Goal: Check status: Check status

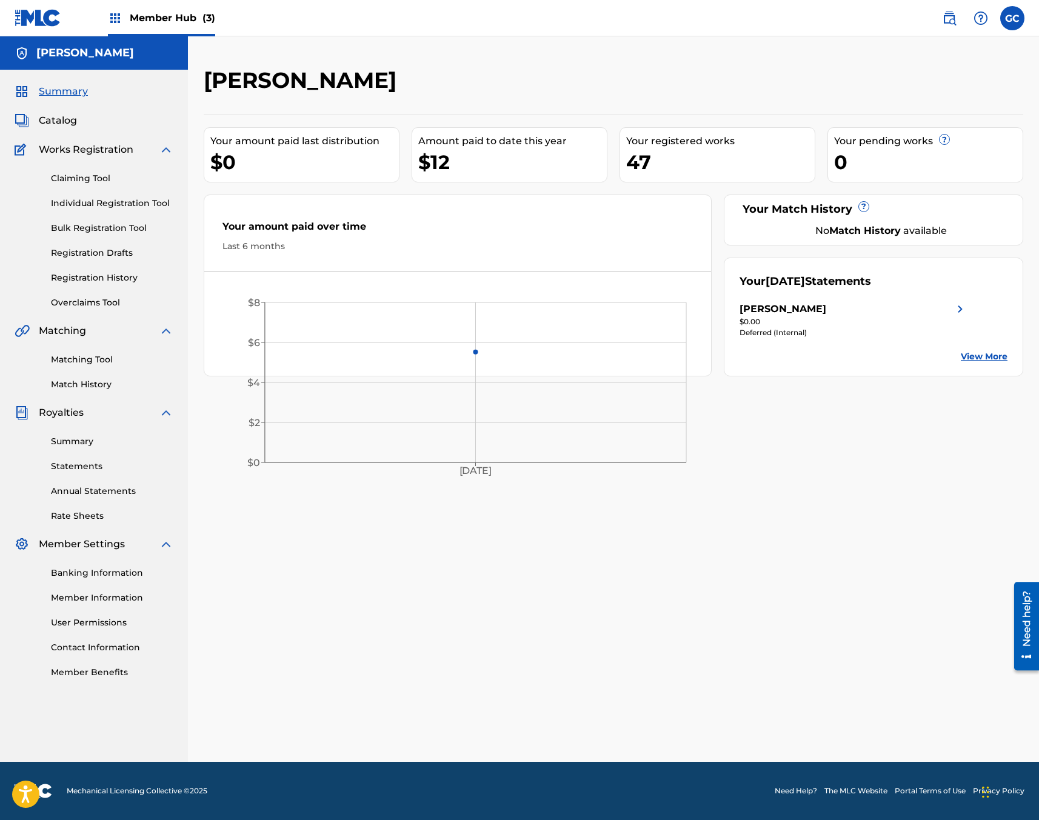
click at [857, 571] on div "[PERSON_NAME] Your amount paid last distribution $0 Amount paid to date this ye…" at bounding box center [613, 415] width 849 height 696
click at [70, 467] on link "Statements" at bounding box center [112, 466] width 122 height 13
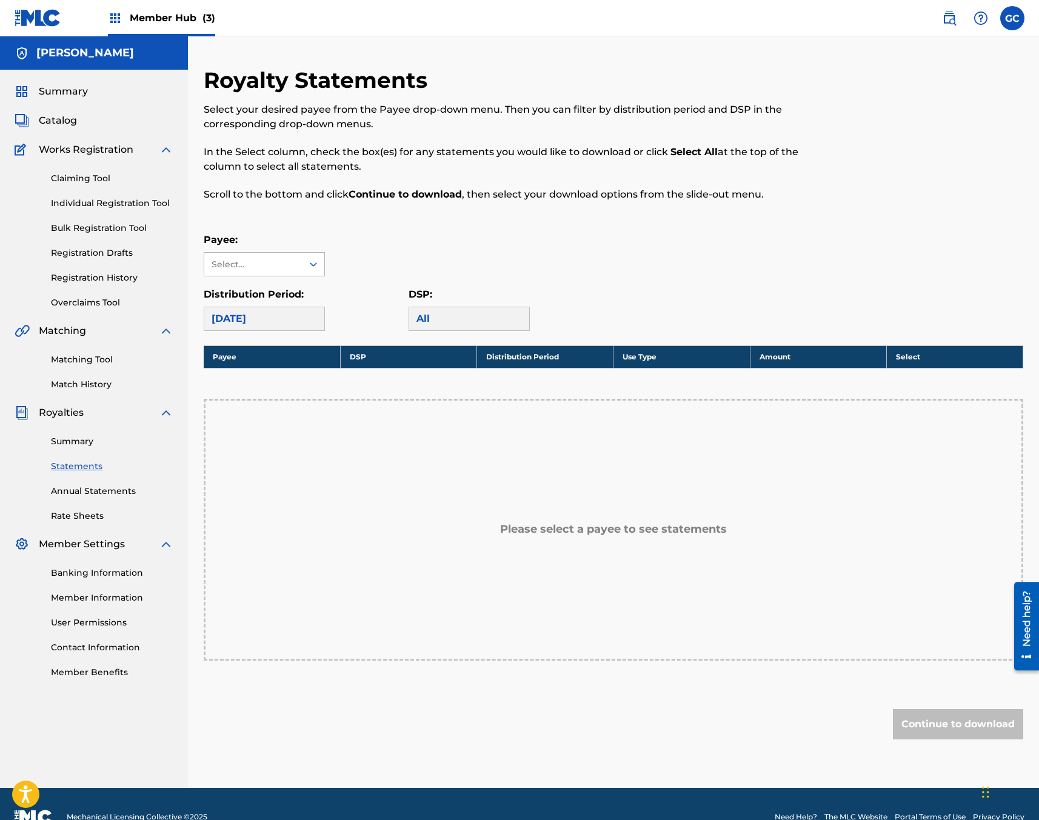
click at [309, 263] on icon at bounding box center [313, 264] width 12 height 12
click at [306, 289] on div "[PERSON_NAME]" at bounding box center [264, 292] width 120 height 30
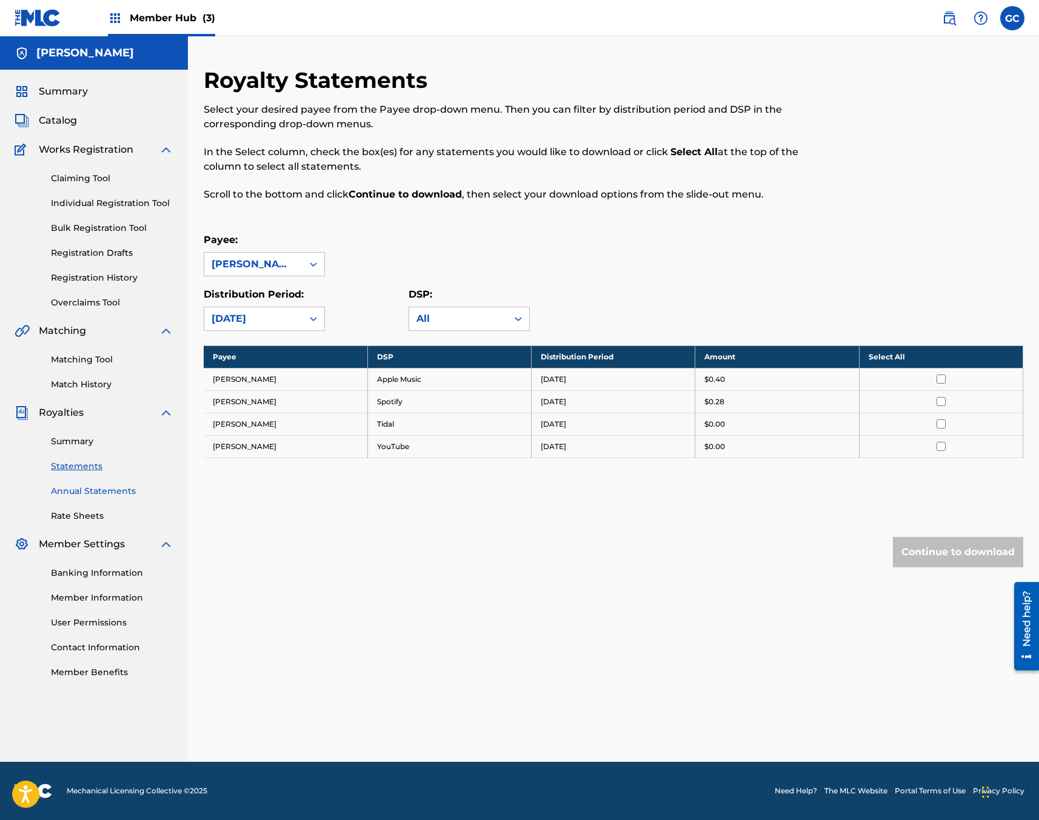
click at [94, 491] on link "Annual Statements" at bounding box center [112, 491] width 122 height 13
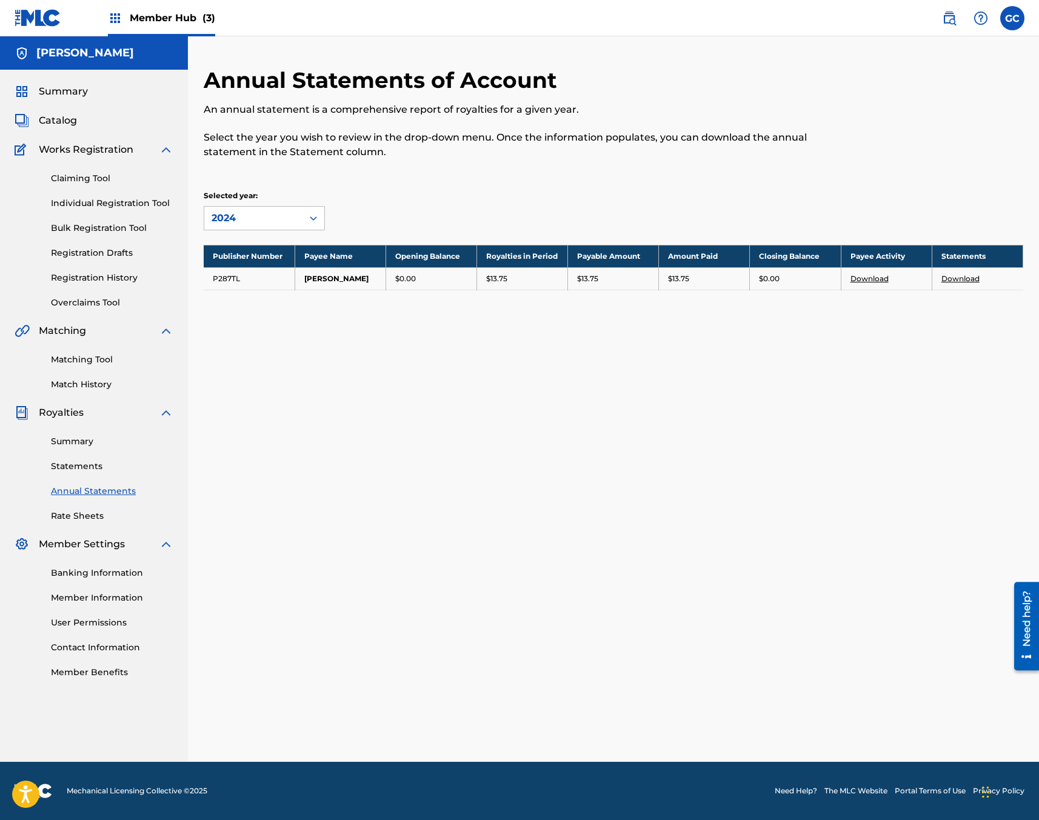
click at [443, 343] on div "Annual Statements of Account An annual statement is a comprehensive report of r…" at bounding box center [613, 415] width 849 height 696
click at [93, 443] on link "Summary" at bounding box center [112, 441] width 122 height 13
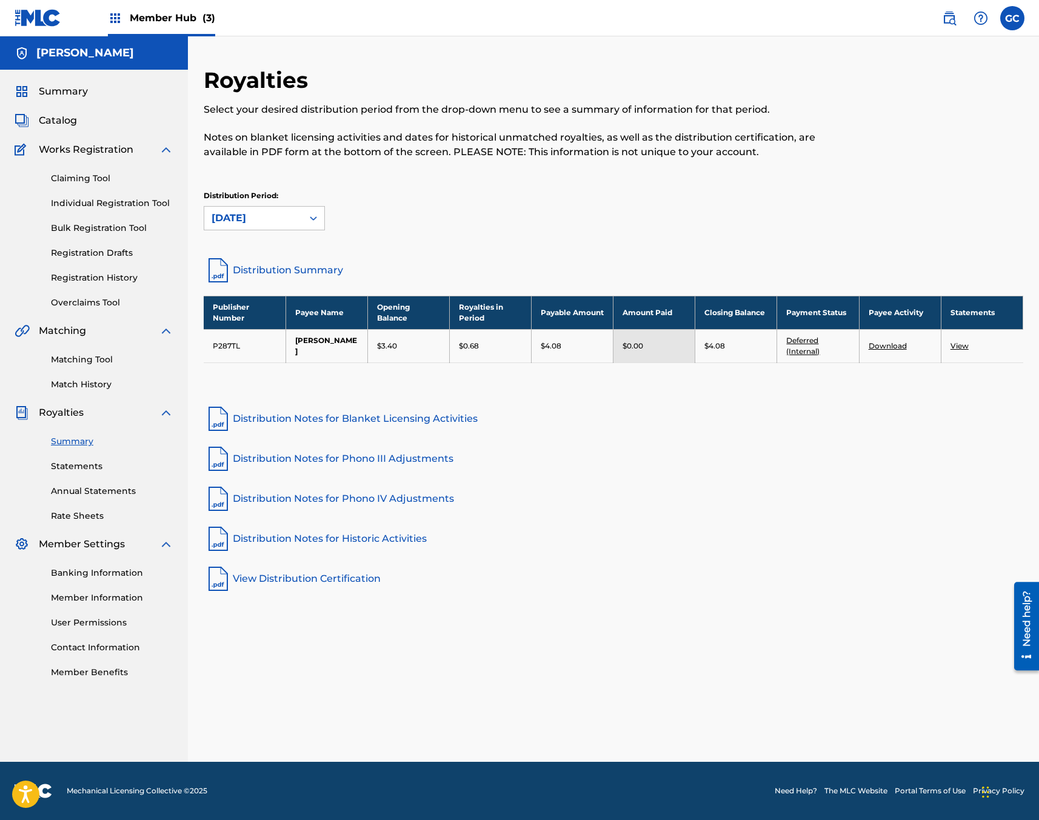
click at [427, 205] on div "Distribution Period: [DATE]" at bounding box center [614, 210] width 820 height 40
click at [297, 215] on div "[DATE]" at bounding box center [253, 218] width 98 height 23
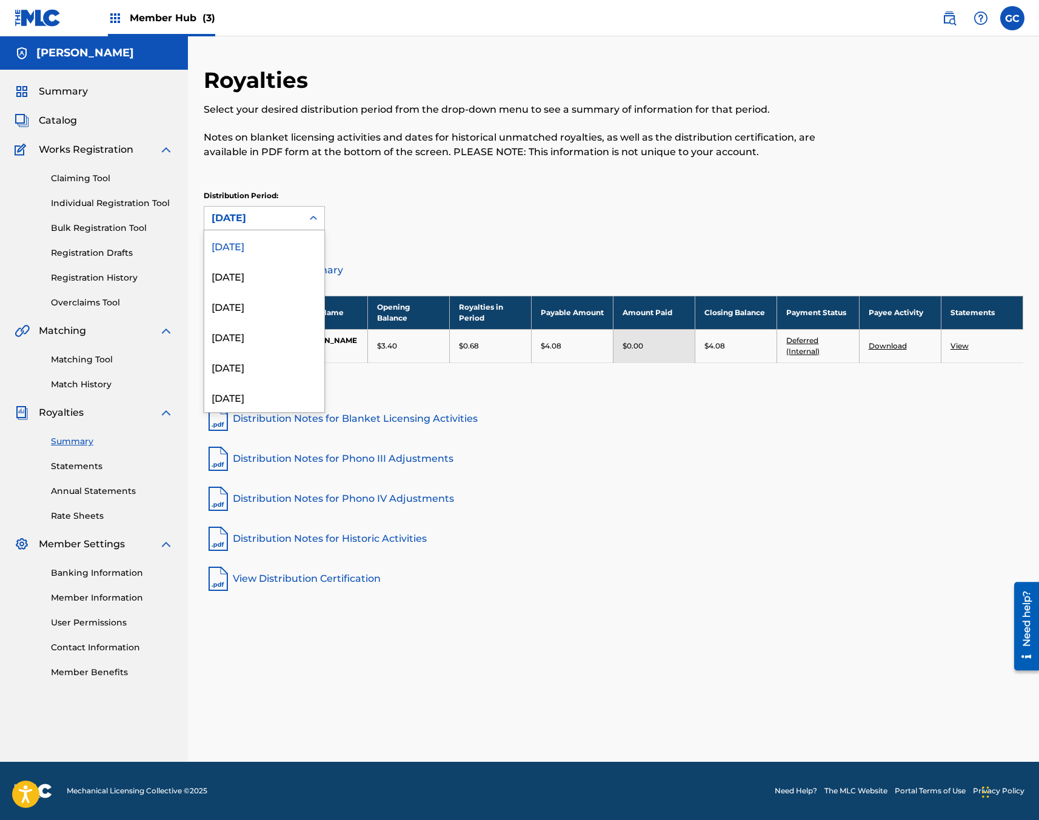
click at [434, 232] on div "Distribution Period: [DATE] selected, 1 of 54. 54 results available. Use Up and…" at bounding box center [614, 215] width 820 height 51
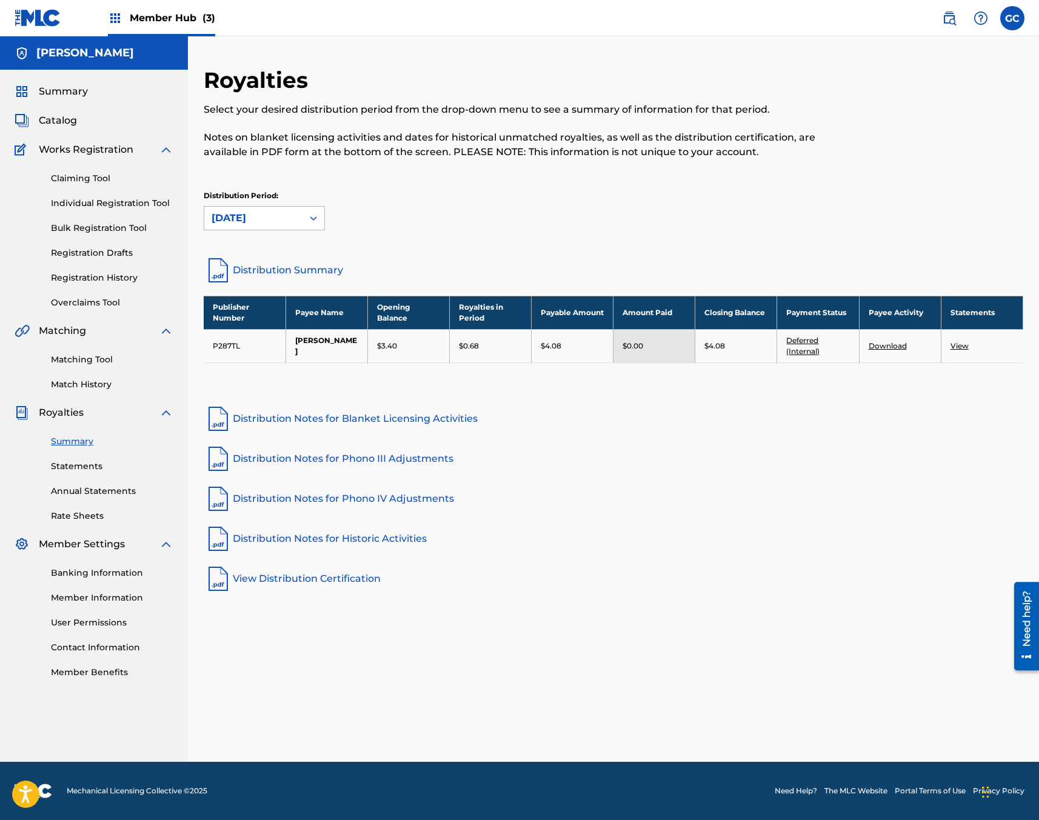
click at [282, 215] on div "[DATE]" at bounding box center [254, 218] width 84 height 15
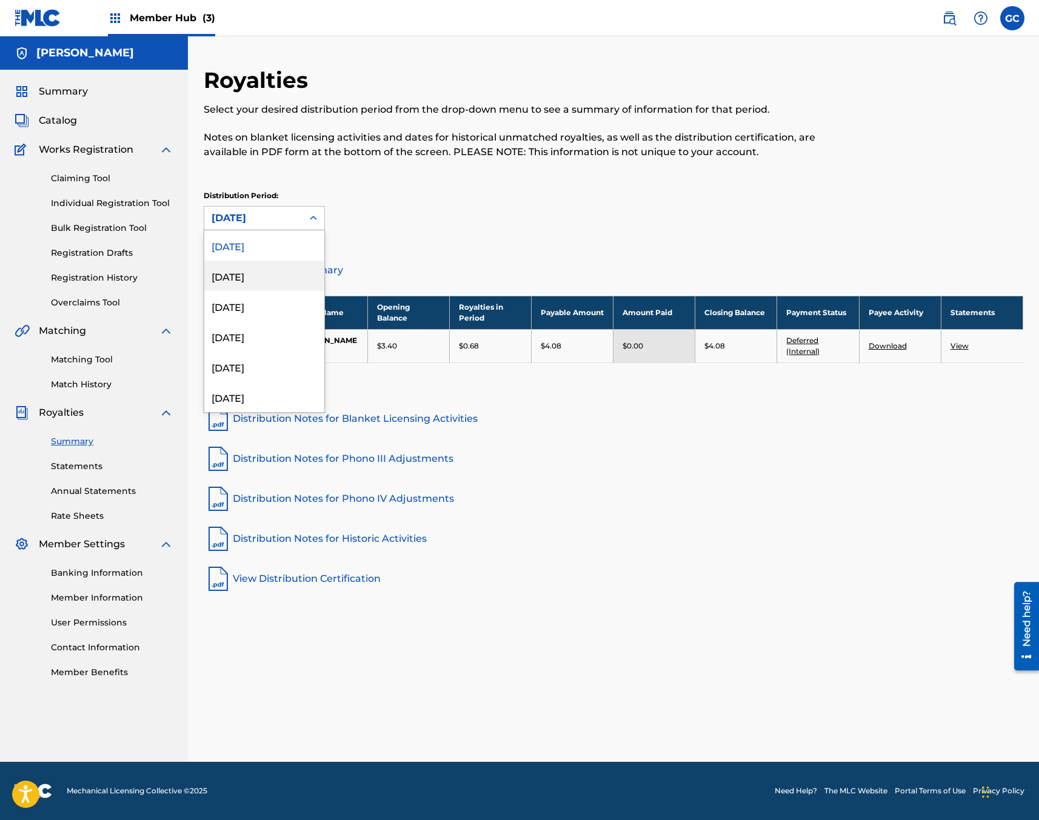
click at [274, 283] on div "[DATE]" at bounding box center [264, 276] width 120 height 30
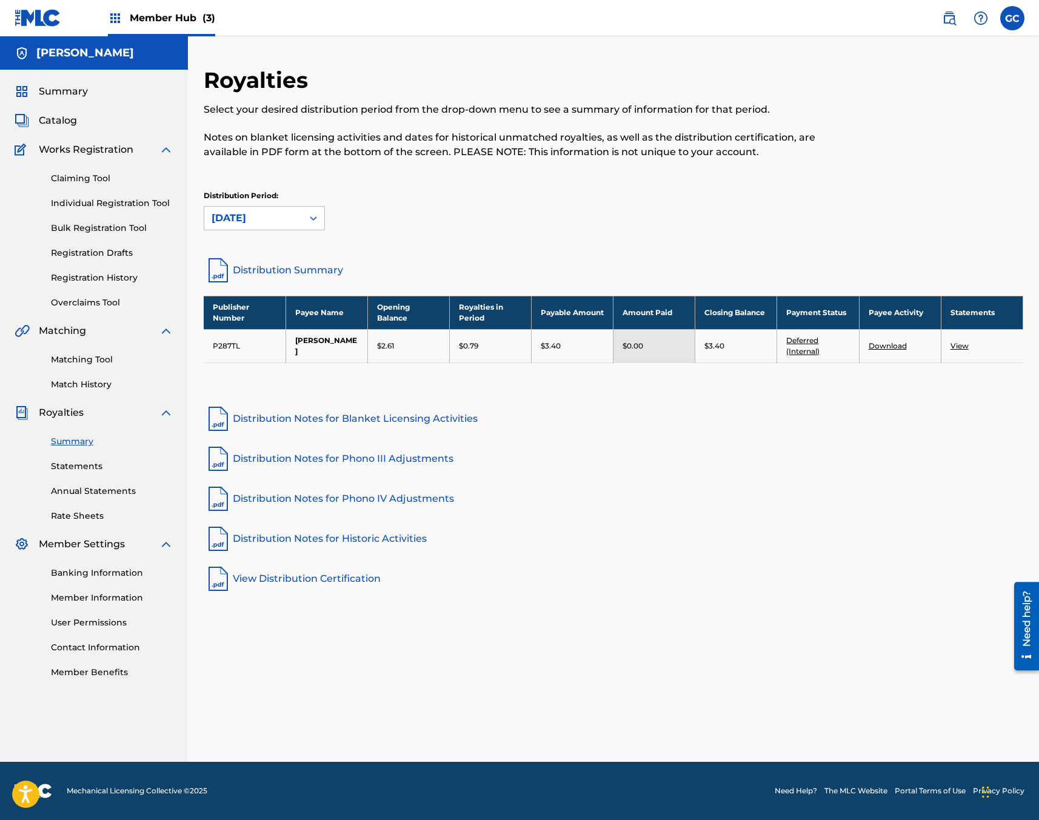
click at [290, 226] on div "[DATE]" at bounding box center [253, 218] width 98 height 23
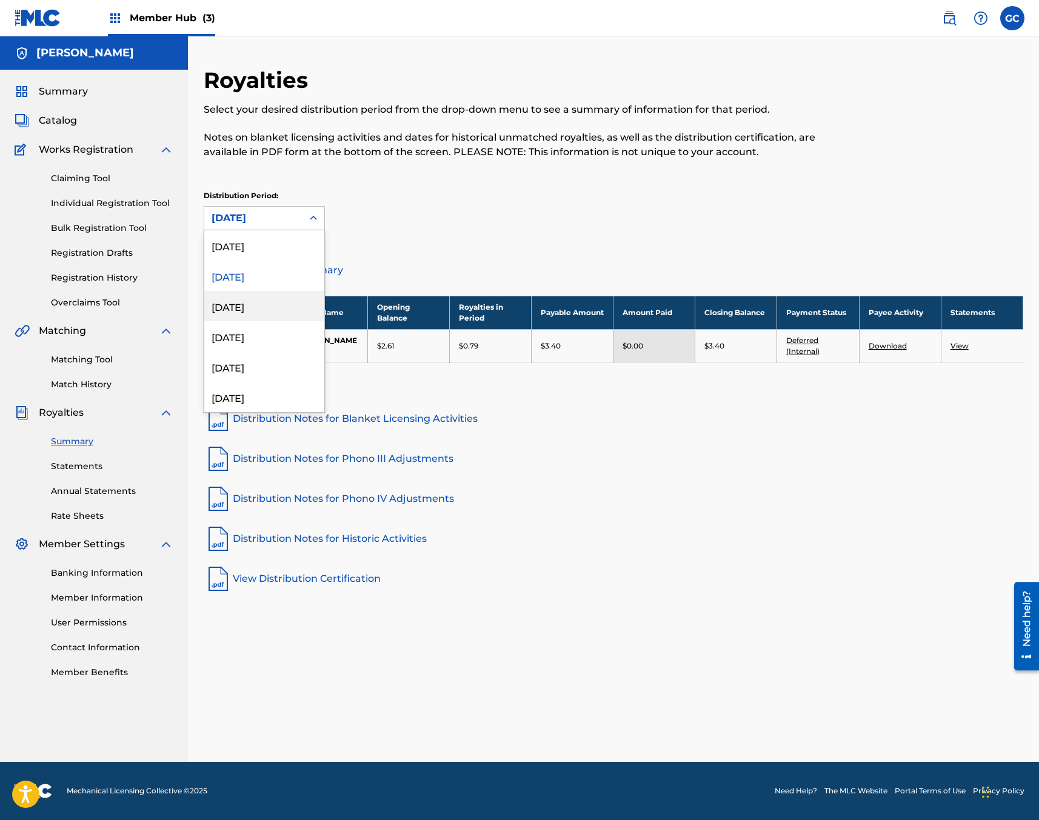
click at [282, 307] on div "[DATE]" at bounding box center [264, 306] width 120 height 30
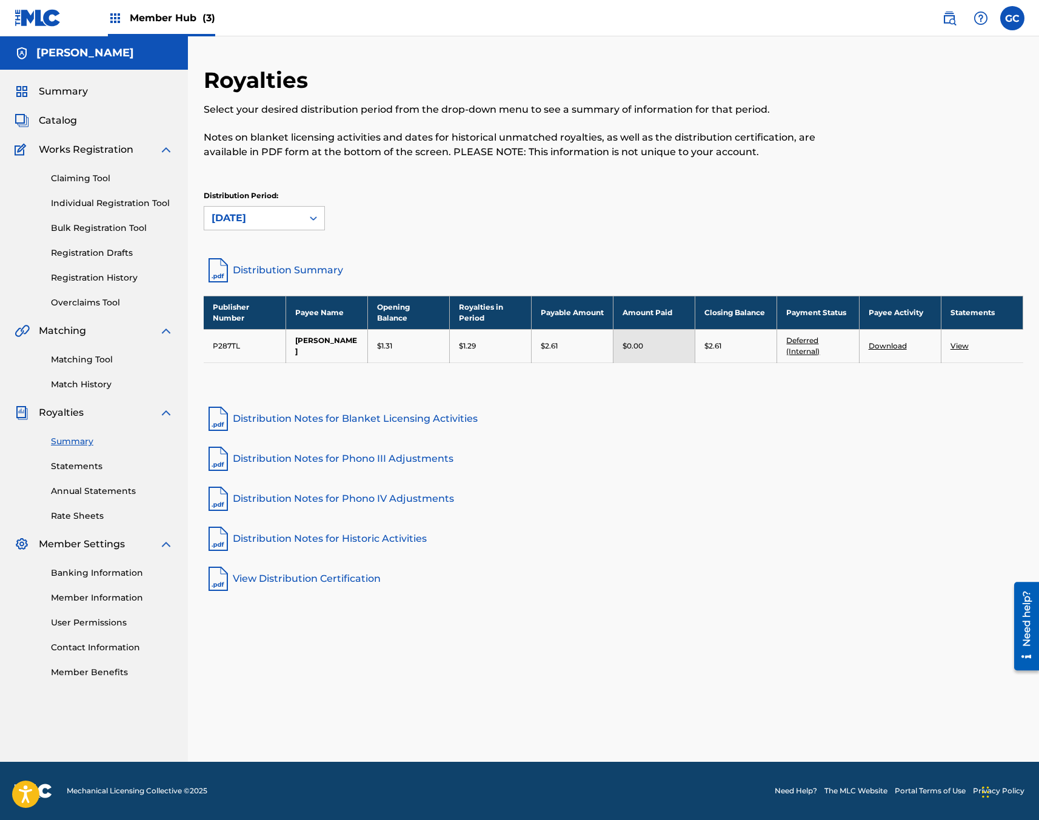
click at [286, 220] on div "[DATE]" at bounding box center [254, 218] width 84 height 15
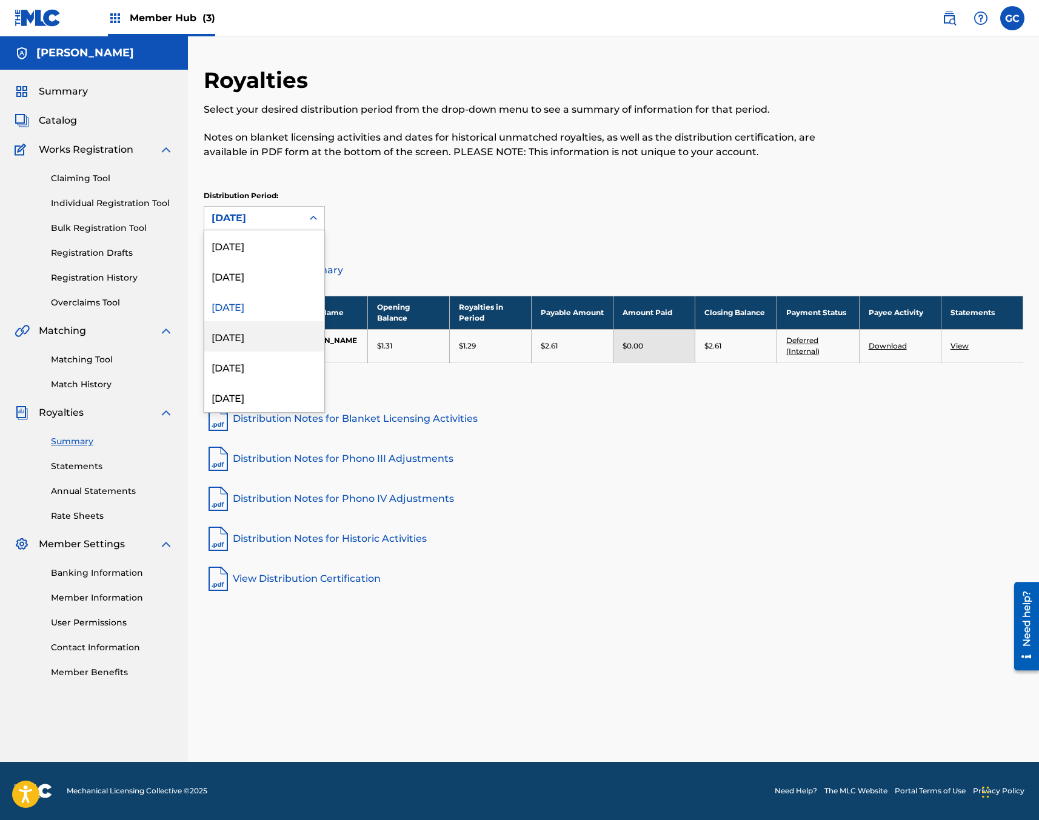
click at [288, 344] on div "[DATE]" at bounding box center [264, 336] width 120 height 30
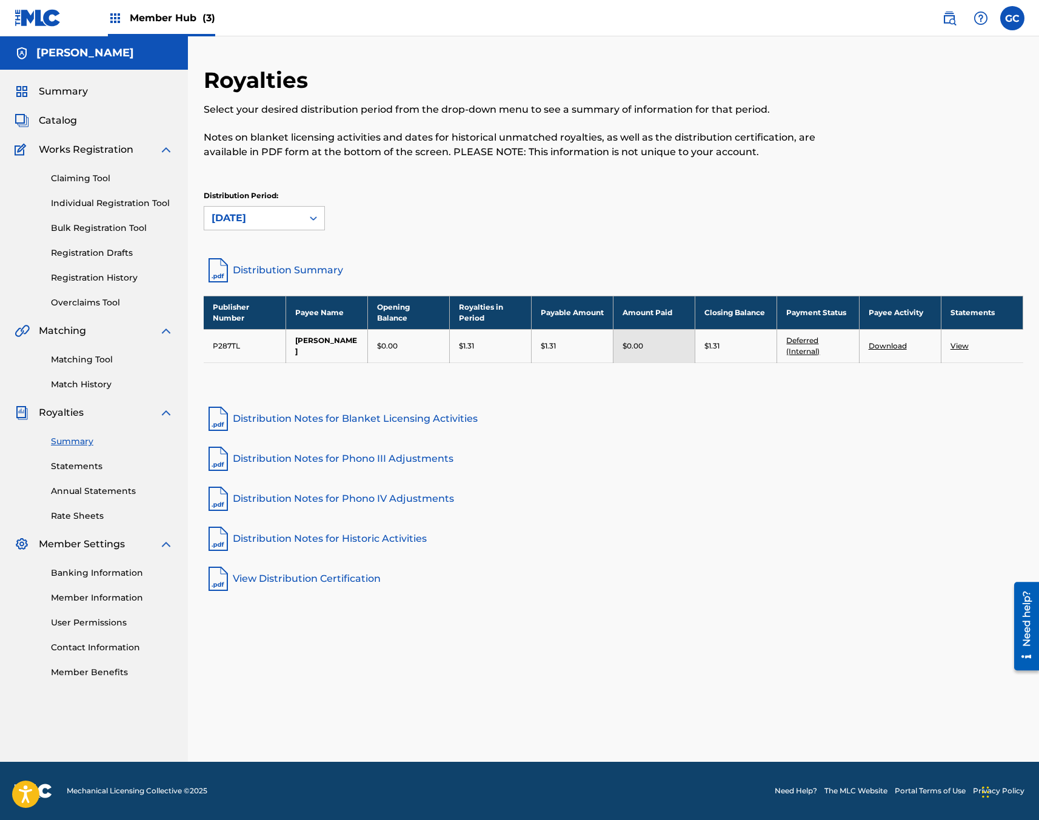
click at [282, 213] on div "[DATE]" at bounding box center [254, 218] width 84 height 15
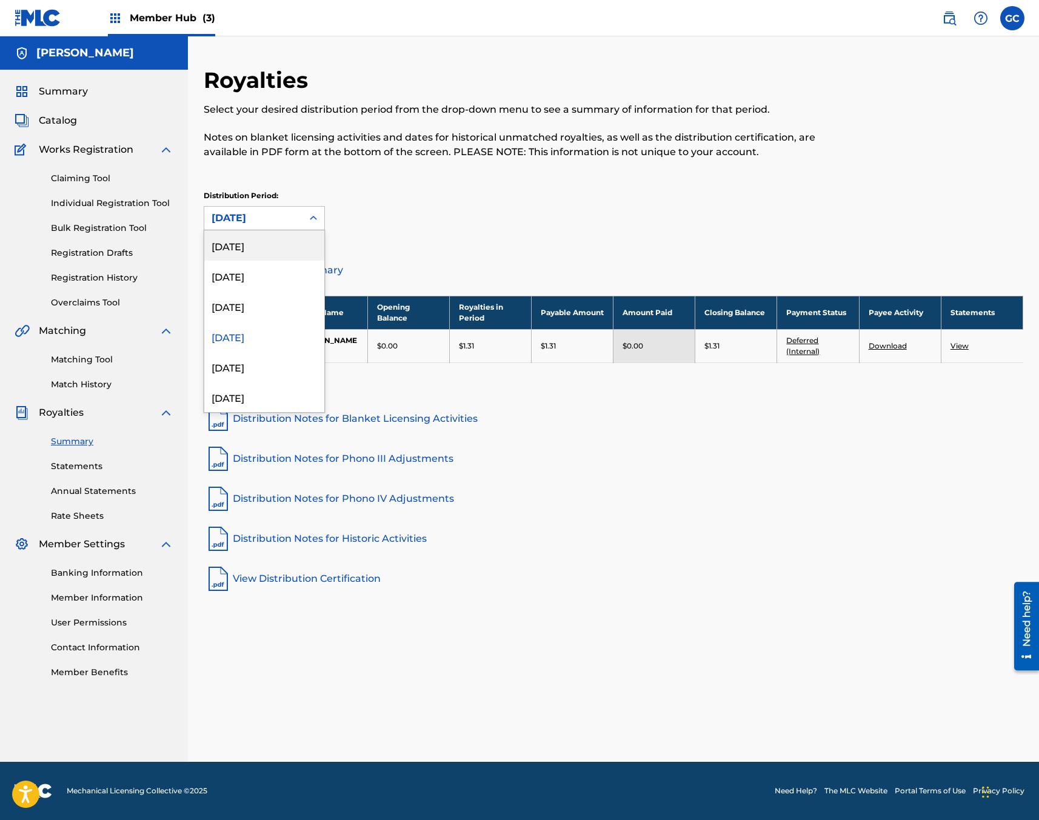
click at [290, 247] on div "[DATE]" at bounding box center [264, 245] width 120 height 30
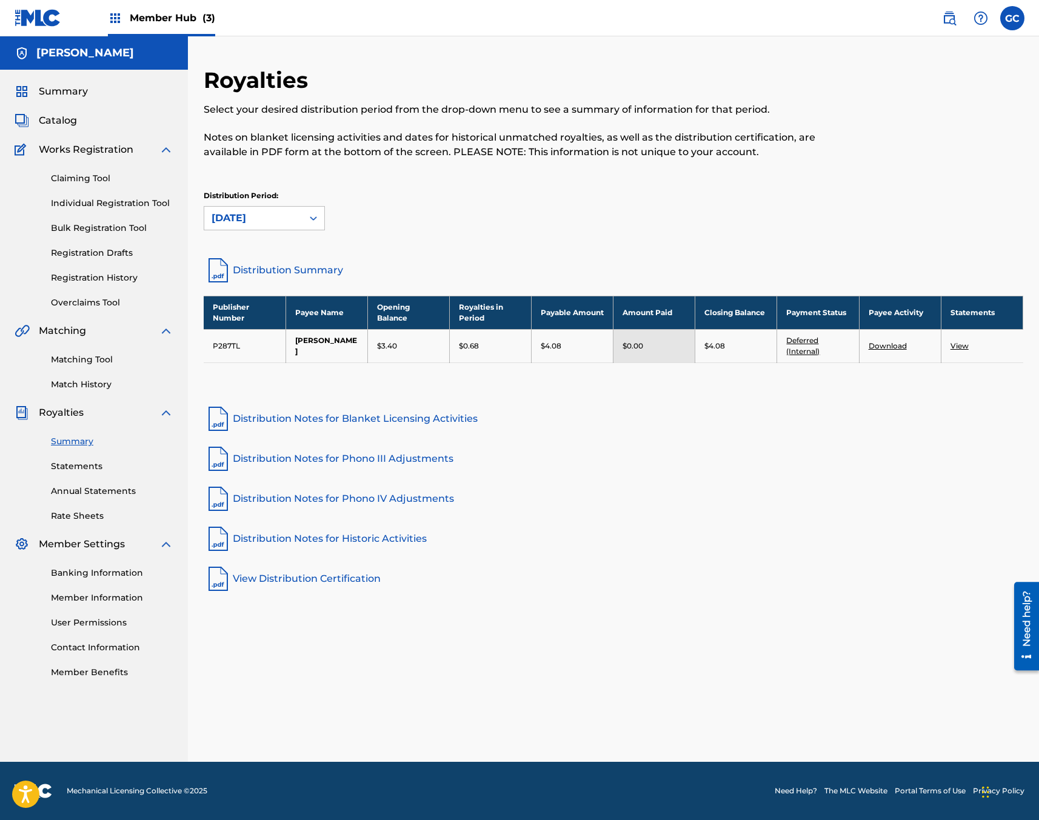
drag, startPoint x: 640, startPoint y: 150, endPoint x: 889, endPoint y: 16, distance: 282.4
click at [640, 150] on p "Notes on blanket licensing activities and dates for historical unmatched royalt…" at bounding box center [519, 144] width 631 height 29
